Goal: Transaction & Acquisition: Download file/media

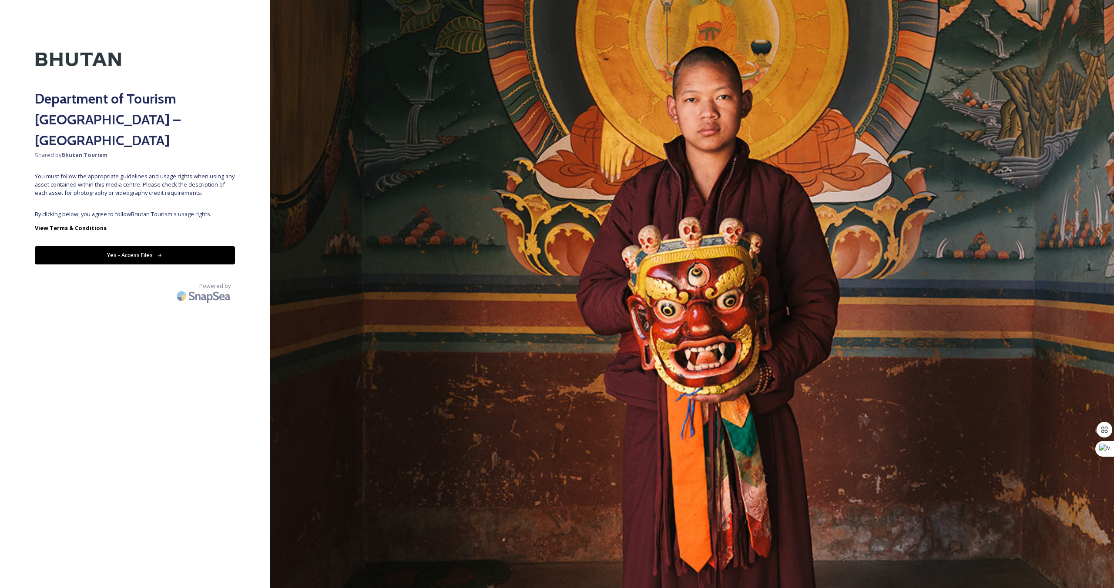
click at [117, 246] on button "Yes - Access Files" at bounding box center [135, 255] width 200 height 18
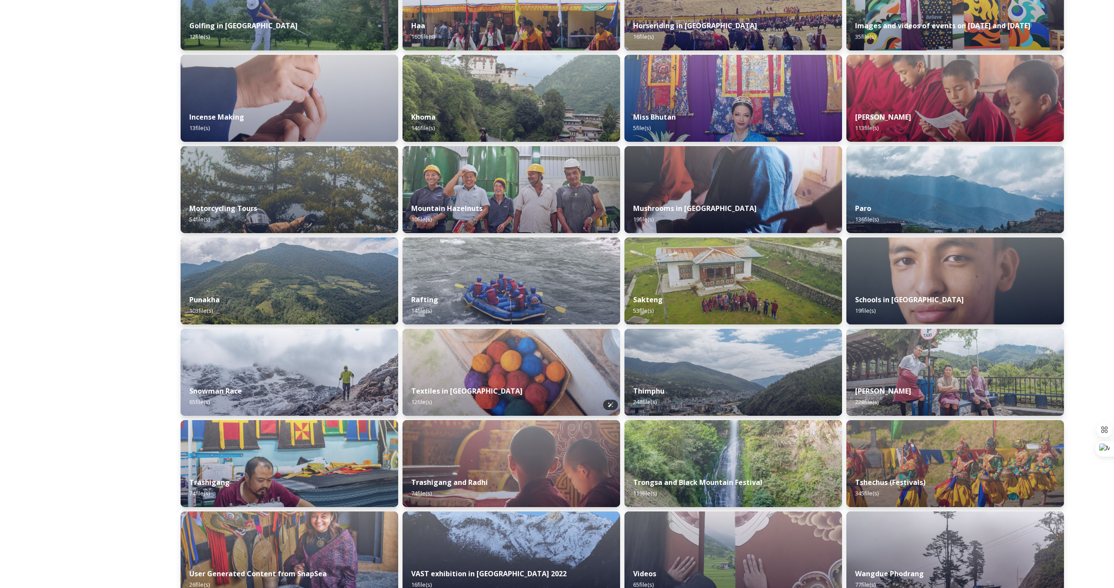
scroll to position [451, 0]
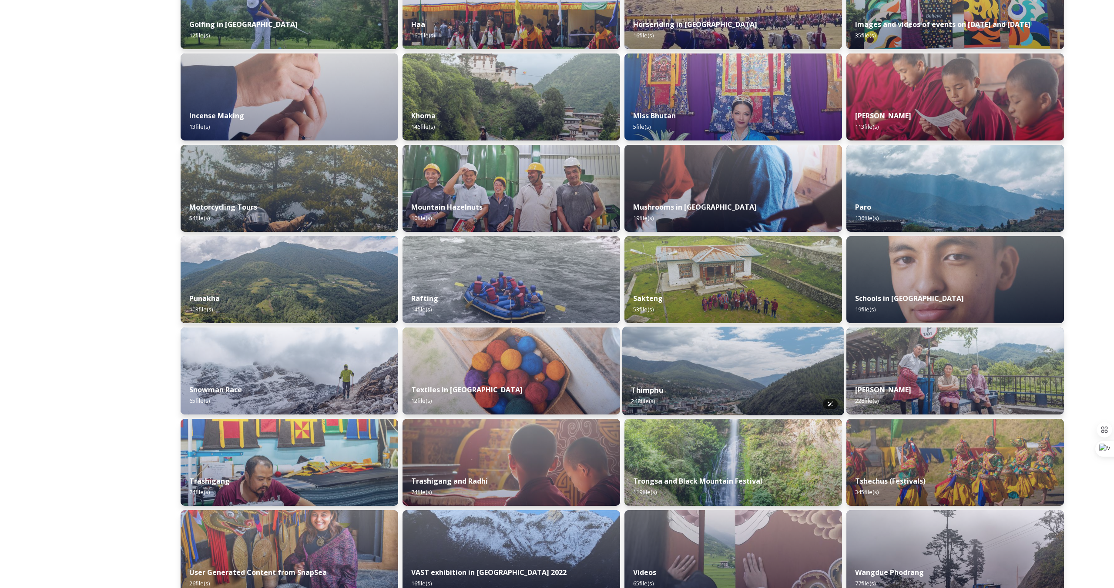
click at [666, 366] on img at bounding box center [733, 371] width 222 height 89
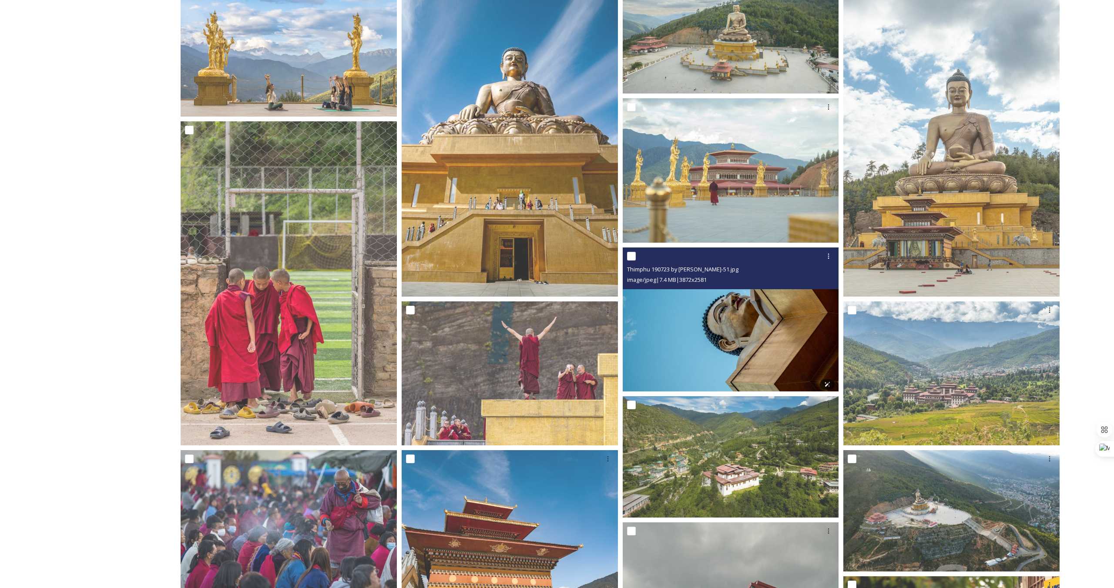
scroll to position [194, 0]
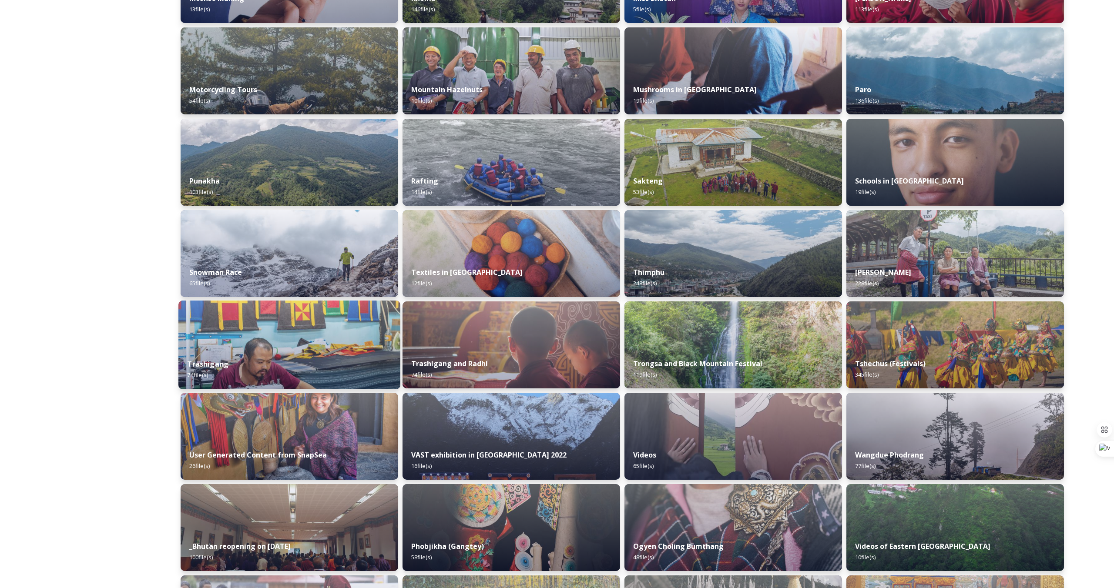
scroll to position [568, 0]
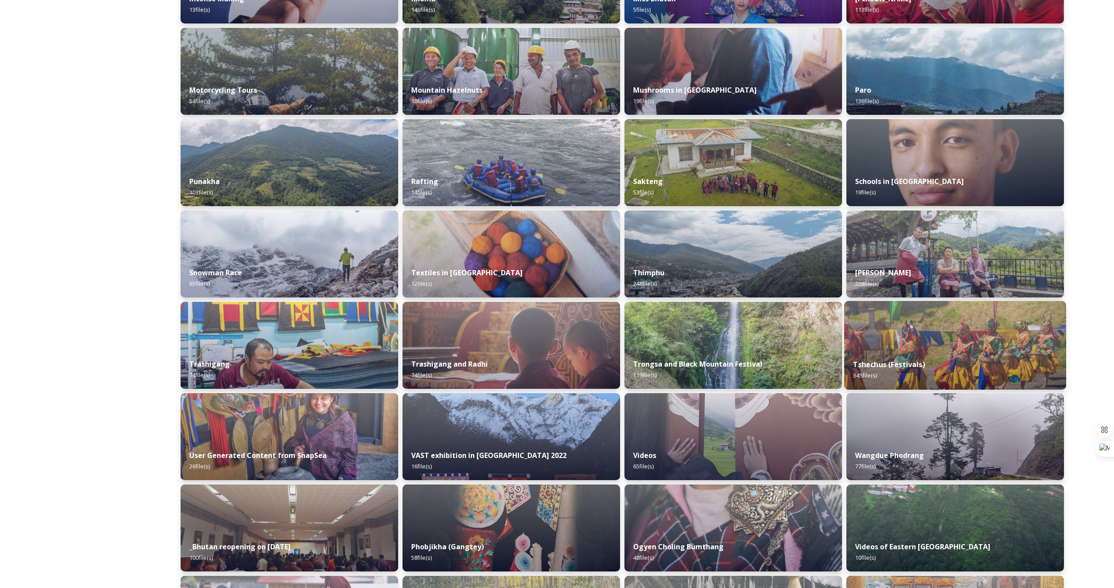
click at [879, 363] on strong "Tshechus (Festivals)" at bounding box center [889, 365] width 72 height 10
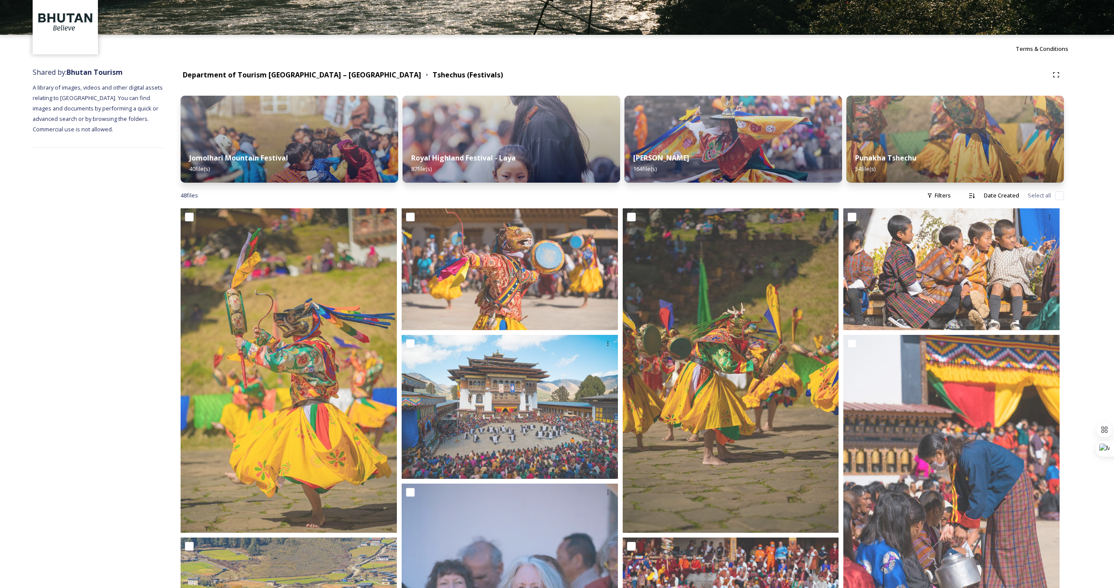
scroll to position [47, 0]
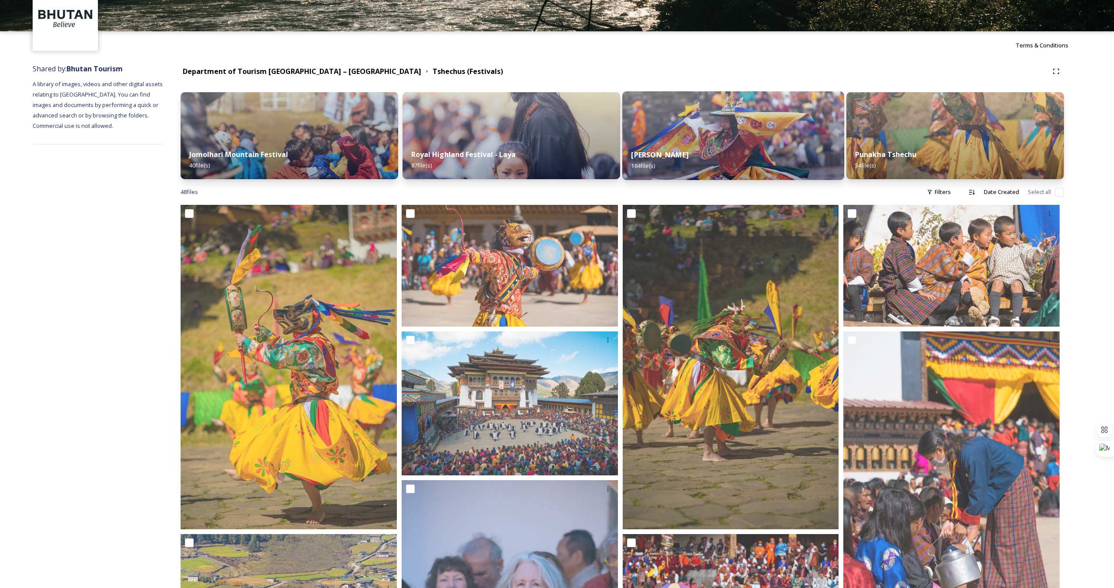
click at [706, 150] on div "Thimphu Tshechu 164 file(s)" at bounding box center [733, 161] width 222 height 40
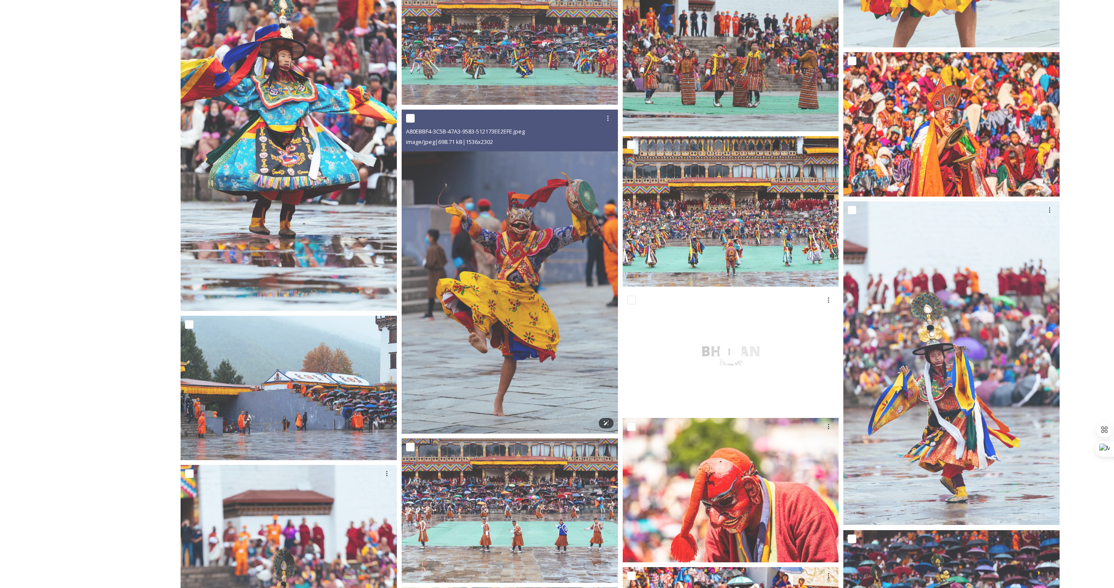
scroll to position [2868, 0]
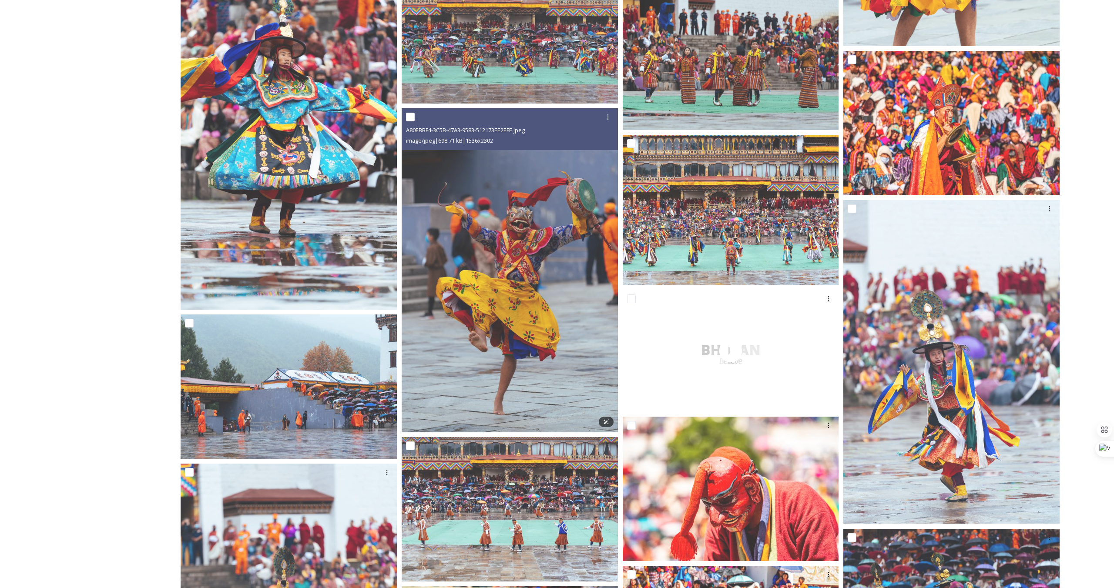
click at [563, 287] on img at bounding box center [510, 270] width 216 height 324
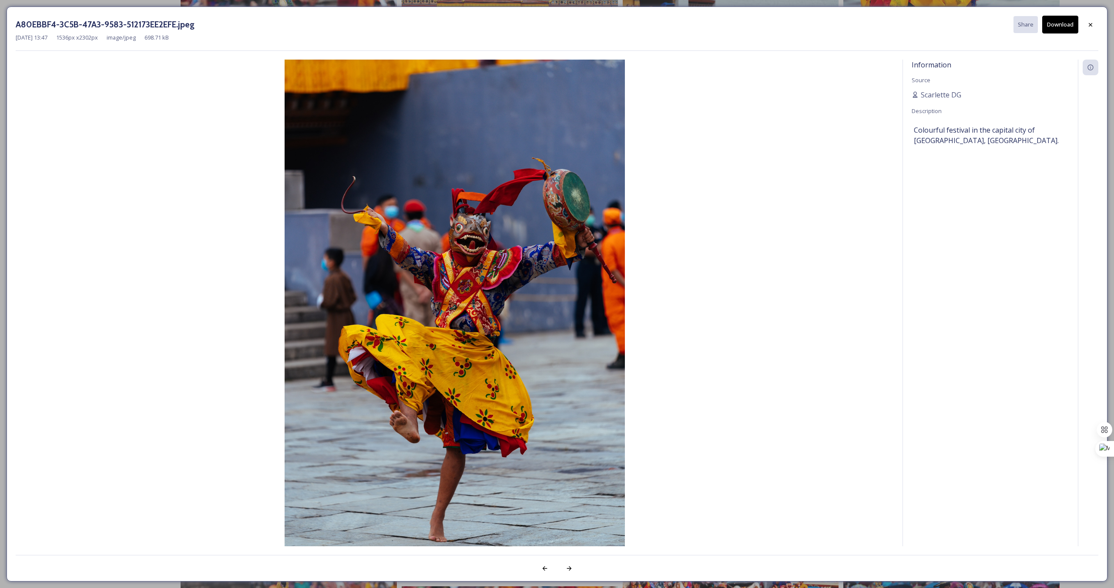
click at [1061, 27] on button "Download" at bounding box center [1060, 25] width 36 height 18
